Goal: Information Seeking & Learning: Learn about a topic

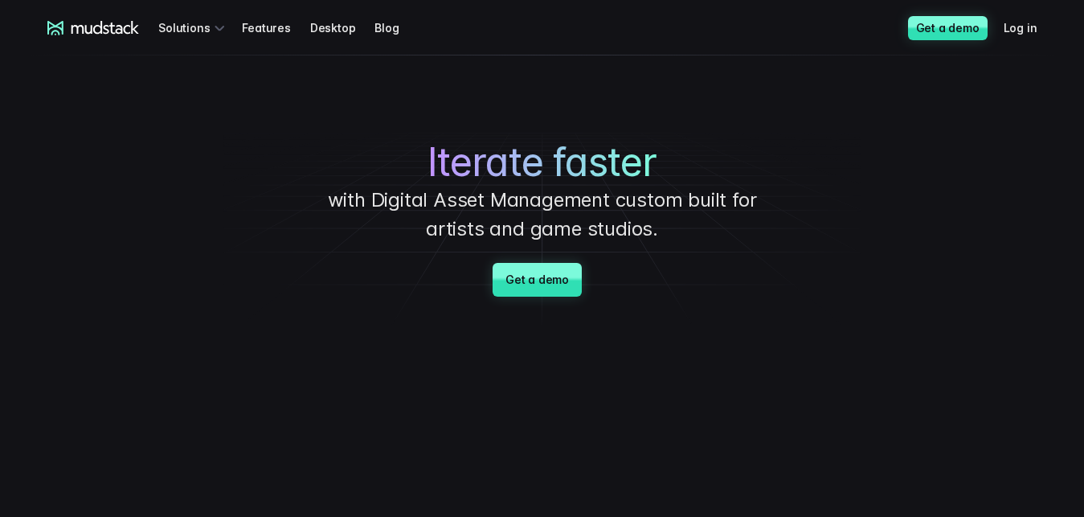
scroll to position [4185, 0]
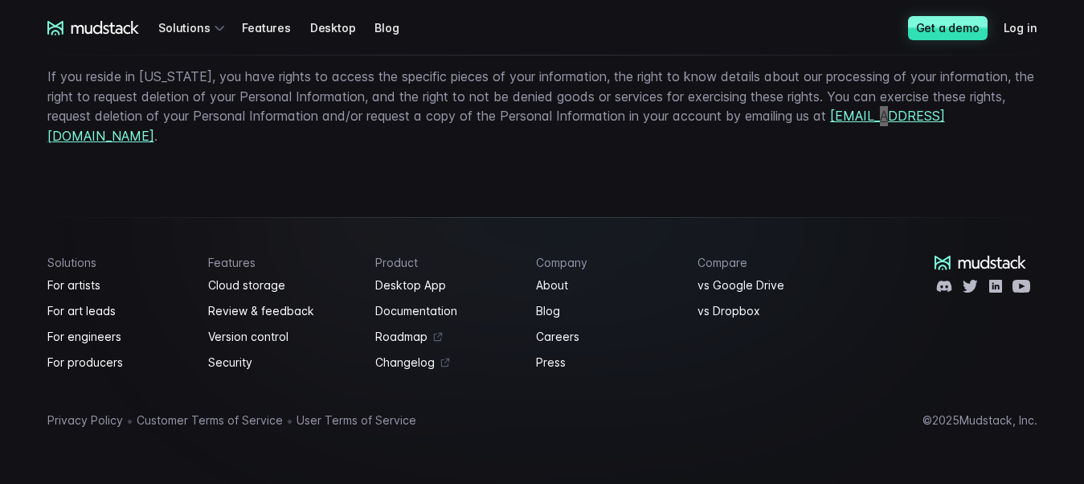
scroll to position [5288, 0]
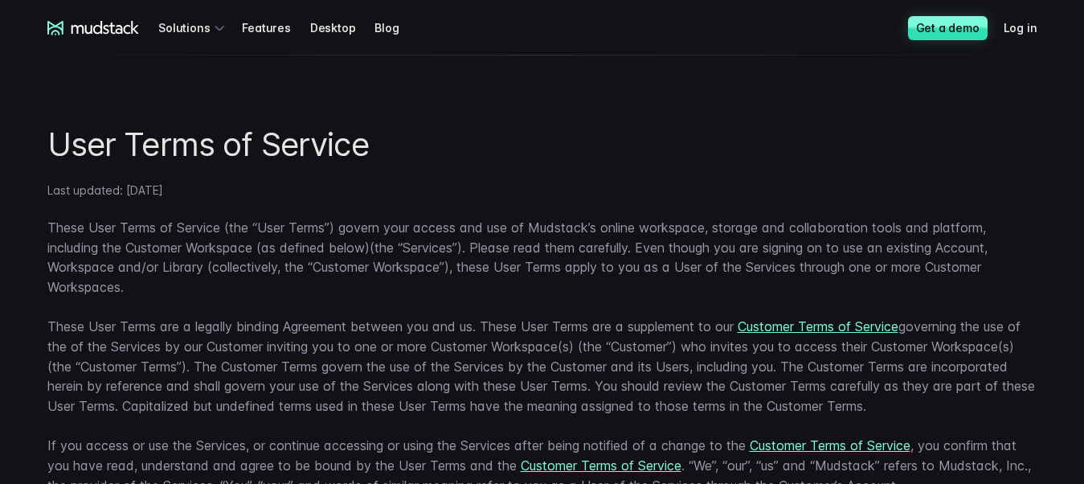
scroll to position [1190, 0]
